Goal: Task Accomplishment & Management: Use online tool/utility

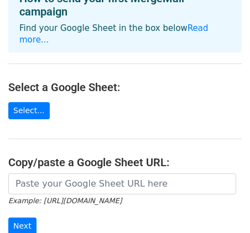
scroll to position [89, 0]
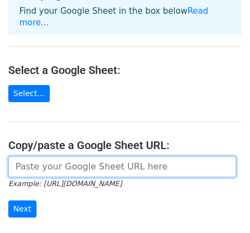
click at [46, 157] on input "url" at bounding box center [122, 167] width 228 height 21
paste input "https://docs.google.com/spreadsheets/d/13dhvViH3i25GteRniGk6STHmQZsZsRF8A7z7KR0…"
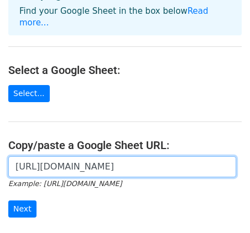
scroll to position [0, 329]
type input "https://docs.google.com/spreadsheets/d/13dhvViH3i25GteRniGk6STHmQZsZsRF8A7z7KR0…"
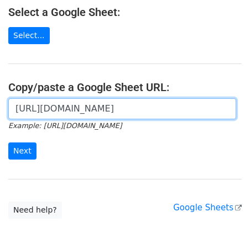
scroll to position [151, 0]
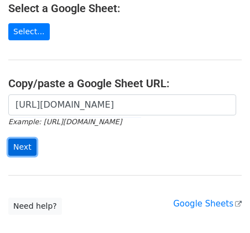
click at [20, 139] on input "Next" at bounding box center [22, 147] width 28 height 17
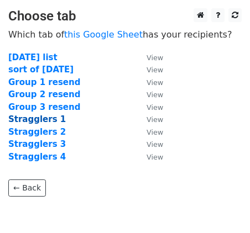
click at [49, 117] on strong "Stragglers 1" at bounding box center [37, 119] width 58 height 10
click at [39, 119] on strong "Stragglers 1" at bounding box center [37, 119] width 58 height 10
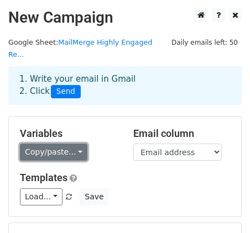
click at [77, 144] on link "Copy/paste..." at bounding box center [53, 152] width 67 height 17
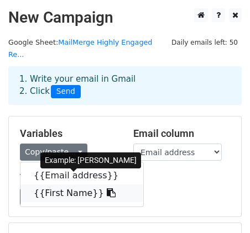
click at [69, 185] on link "{{First Name}}" at bounding box center [81, 194] width 123 height 18
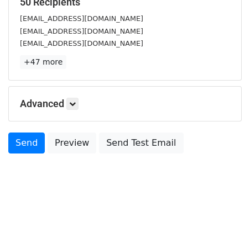
scroll to position [240, 0]
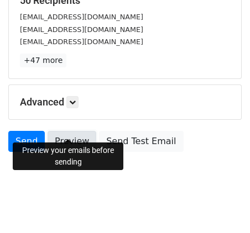
click at [71, 131] on link "Preview" at bounding box center [72, 141] width 49 height 21
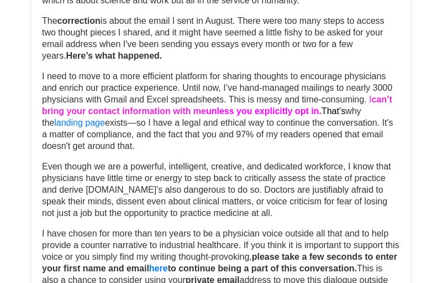
scroll to position [204, 0]
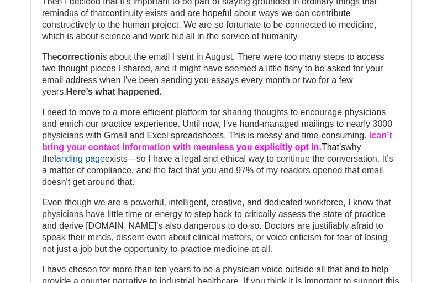
click at [88, 163] on link "landing page" at bounding box center [79, 158] width 51 height 9
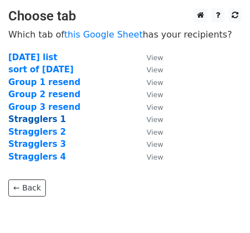
click at [46, 119] on strong "Stragglers 1" at bounding box center [37, 119] width 58 height 10
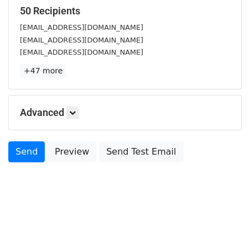
scroll to position [231, 0]
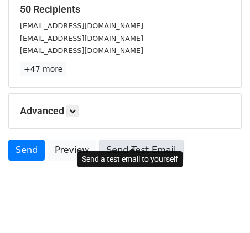
click at [116, 140] on link "Send Test Email" at bounding box center [141, 150] width 84 height 21
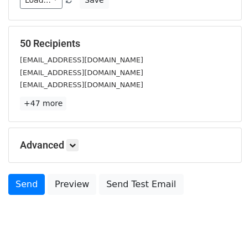
scroll to position [210, 0]
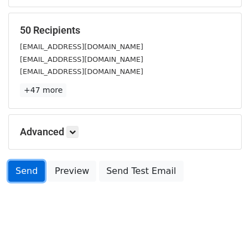
click at [23, 161] on link "Send" at bounding box center [26, 171] width 37 height 21
